Goal: Task Accomplishment & Management: Use online tool/utility

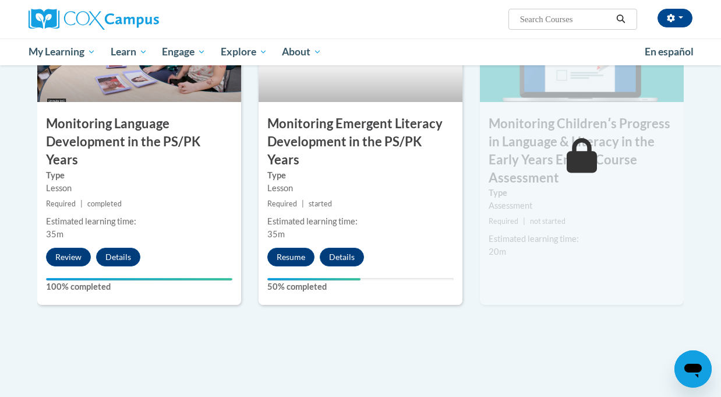
scroll to position [980, 0]
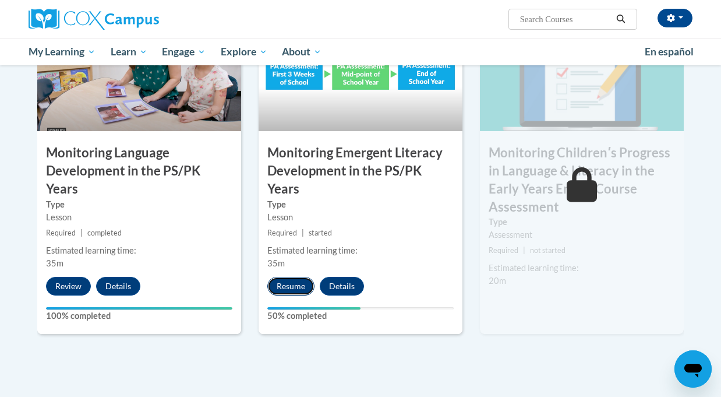
click at [298, 277] on button "Resume" at bounding box center [290, 286] width 47 height 19
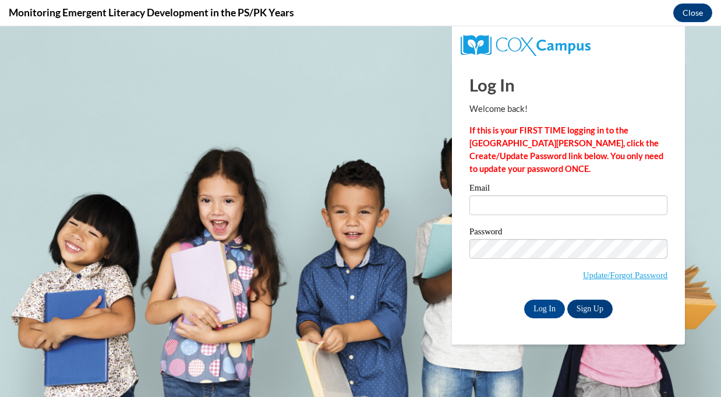
scroll to position [0, 0]
type input "[EMAIL_ADDRESS][DOMAIN_NAME]"
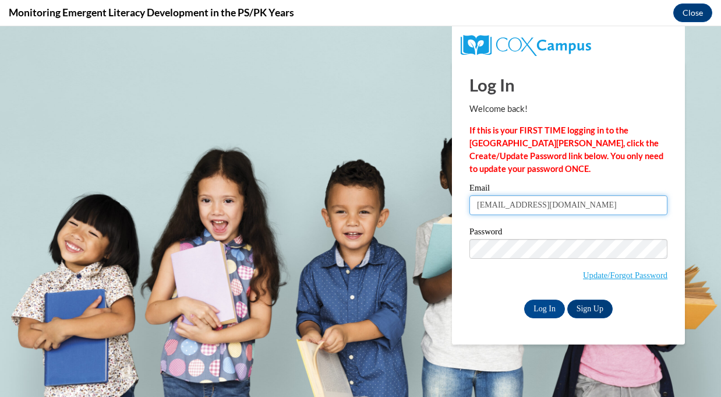
click at [538, 199] on input "[EMAIL_ADDRESS][DOMAIN_NAME]" at bounding box center [568, 205] width 198 height 20
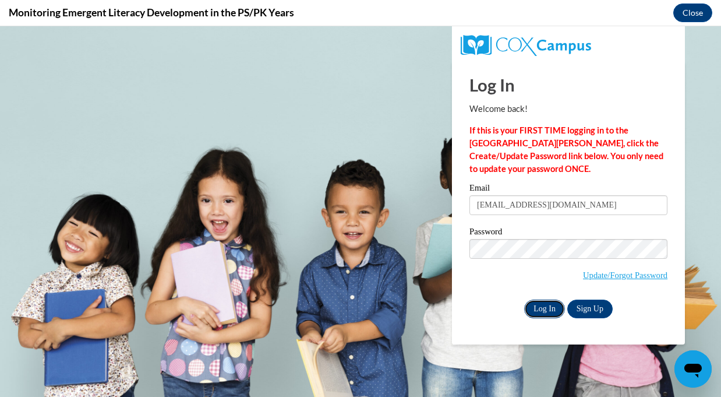
click at [539, 309] on input "Log In" at bounding box center [544, 308] width 41 height 19
